Goal: Task Accomplishment & Management: Use online tool/utility

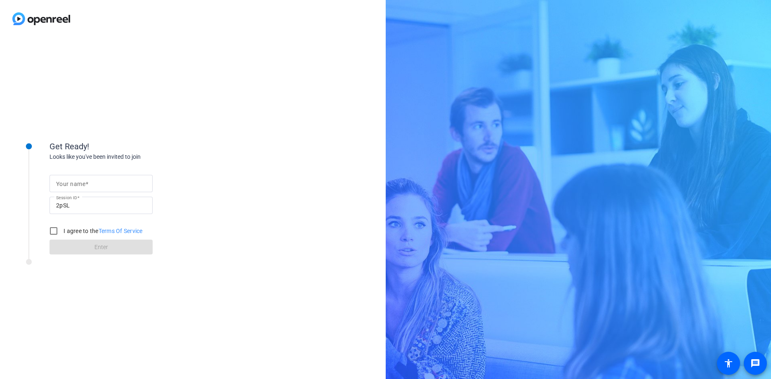
click at [114, 184] on input "Your name" at bounding box center [101, 184] width 90 height 10
type input "Rich"
click at [216, 156] on div "Get Ready! Looks like you've been invited to join Your name Rich Session ID 2pS…" at bounding box center [193, 209] width 386 height 342
click at [54, 232] on input "I agree to the Terms Of Service" at bounding box center [53, 231] width 17 height 17
checkbox input "true"
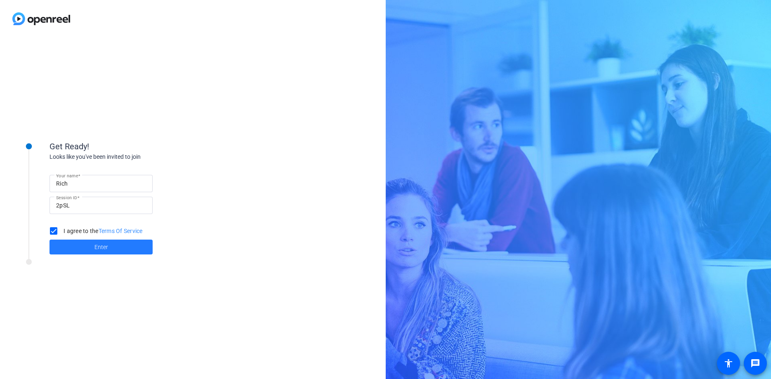
click at [95, 249] on span "Enter" at bounding box center [102, 247] width 14 height 9
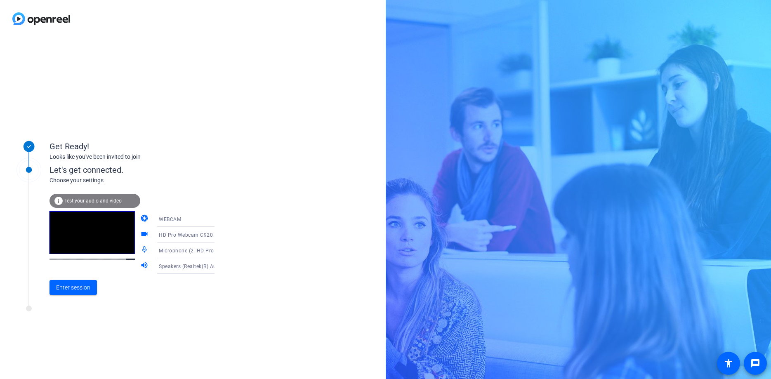
click at [88, 198] on span "Test your audio and video" at bounding box center [92, 201] width 57 height 6
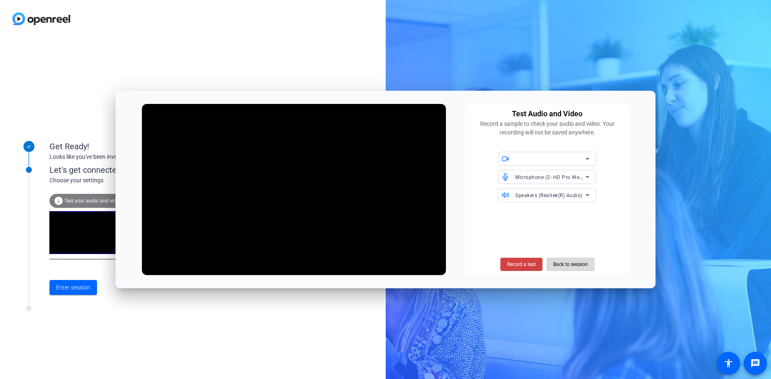
click at [575, 266] on span "Back to session" at bounding box center [570, 265] width 35 height 16
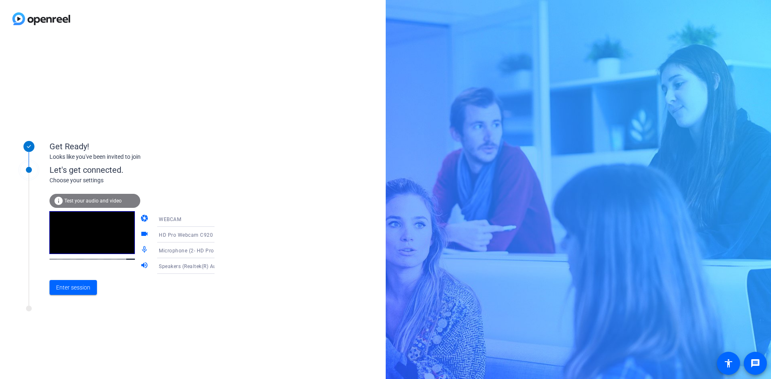
click at [218, 218] on icon at bounding box center [223, 219] width 10 height 10
click at [179, 248] on mat-option "DESKTOP" at bounding box center [179, 251] width 71 height 17
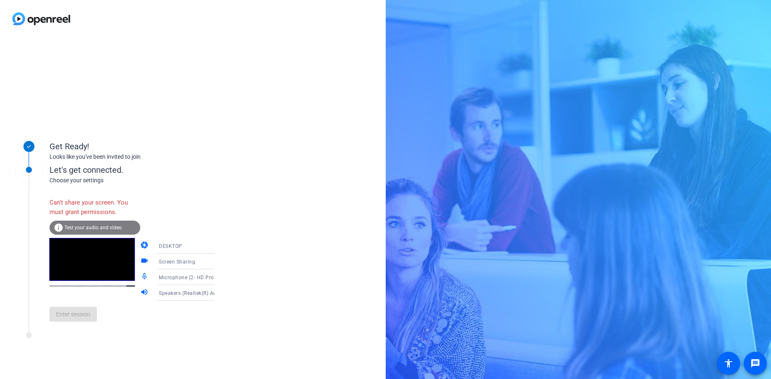
click at [166, 259] on div "Screen Sharing" at bounding box center [189, 262] width 61 height 10
click at [163, 277] on span "Screen Sharing" at bounding box center [164, 278] width 35 height 10
click at [214, 179] on div "Choose your settings" at bounding box center [141, 180] width 182 height 9
click at [218, 246] on icon at bounding box center [223, 246] width 10 height 10
click at [189, 258] on mat-option "WEBCAM" at bounding box center [179, 262] width 71 height 17
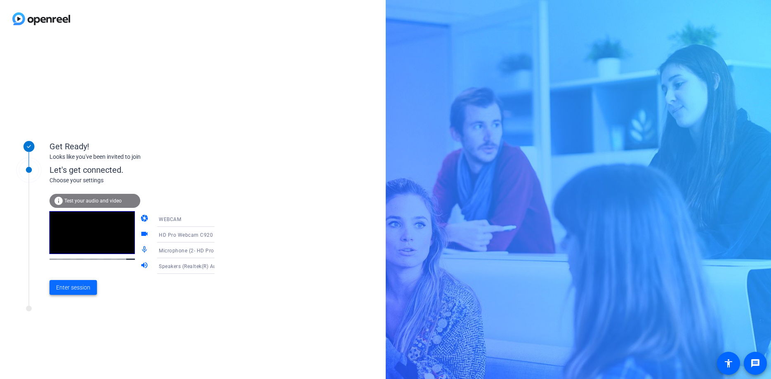
click at [80, 287] on span "Enter session" at bounding box center [73, 288] width 34 height 9
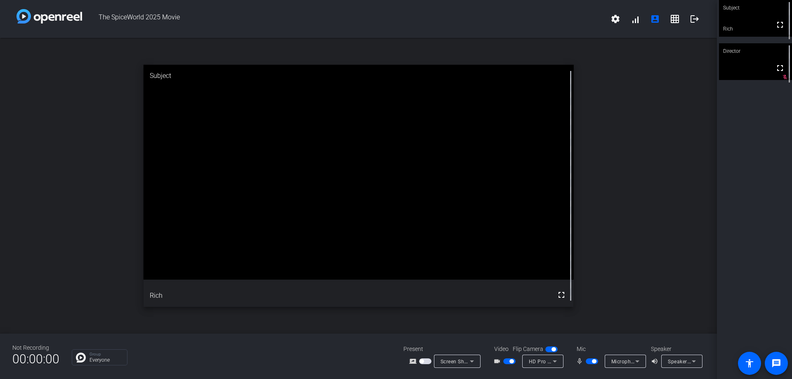
click at [681, 359] on span "Speakers (Realtek(R) Audio)" at bounding box center [701, 361] width 67 height 7
click at [692, 347] on span "Speakers (Realtek(R) Audio)" at bounding box center [698, 347] width 66 height 10
click at [670, 158] on div "open_in_new Subject fullscreen Rich" at bounding box center [358, 186] width 717 height 296
click at [665, 158] on div "open_in_new Subject fullscreen Rich" at bounding box center [358, 186] width 717 height 296
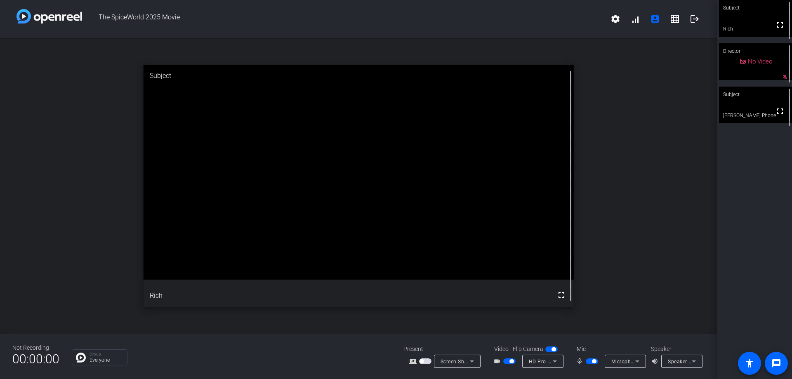
click at [45, 123] on div "open_in_new Subject fullscreen Rich" at bounding box center [358, 186] width 717 height 296
click at [642, 155] on div "open_in_new Subject fullscreen Rich" at bounding box center [358, 186] width 717 height 296
click at [646, 165] on div "open_in_new Subject fullscreen Rich" at bounding box center [358, 186] width 717 height 296
click at [650, 165] on div "open_in_new Subject fullscreen Rich" at bounding box center [358, 186] width 717 height 296
click at [653, 158] on div "open_in_new Subject fullscreen Rich" at bounding box center [358, 186] width 717 height 296
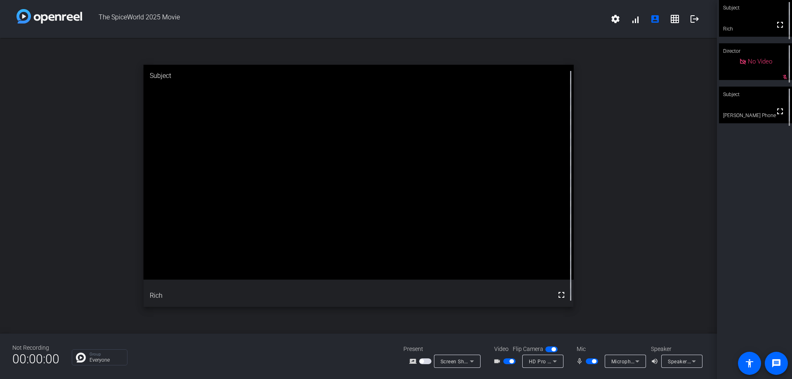
click at [77, 149] on div "open_in_new Subject fullscreen Rich" at bounding box center [358, 186] width 717 height 296
click at [656, 99] on div "open_in_new Subject fullscreen Rich" at bounding box center [358, 186] width 717 height 296
click at [653, 98] on div "open_in_new Subject fullscreen Rich" at bounding box center [358, 186] width 717 height 296
